Goal: Find specific page/section: Find specific page/section

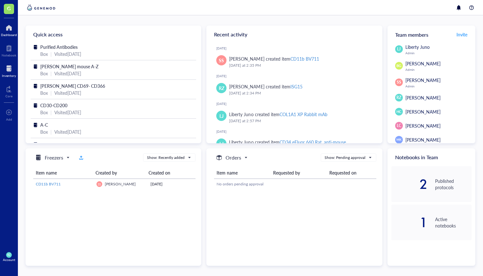
click at [6, 70] on div at bounding box center [9, 69] width 14 height 10
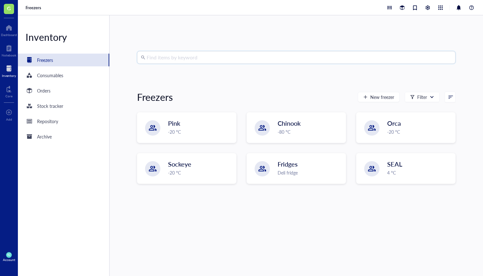
click at [193, 61] on input "search" at bounding box center [299, 57] width 305 height 12
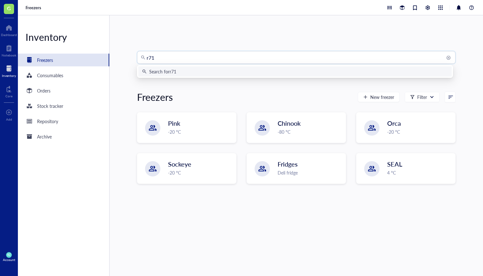
type input "r718"
